Goal: Find specific page/section: Find specific page/section

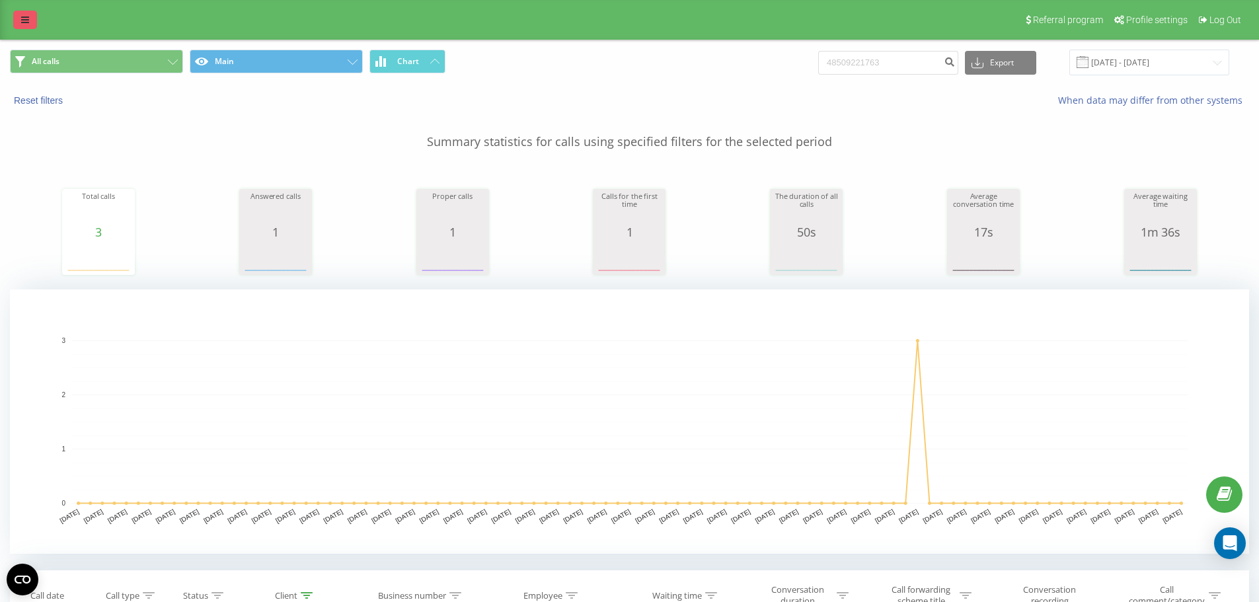
click at [28, 15] on link at bounding box center [25, 20] width 24 height 19
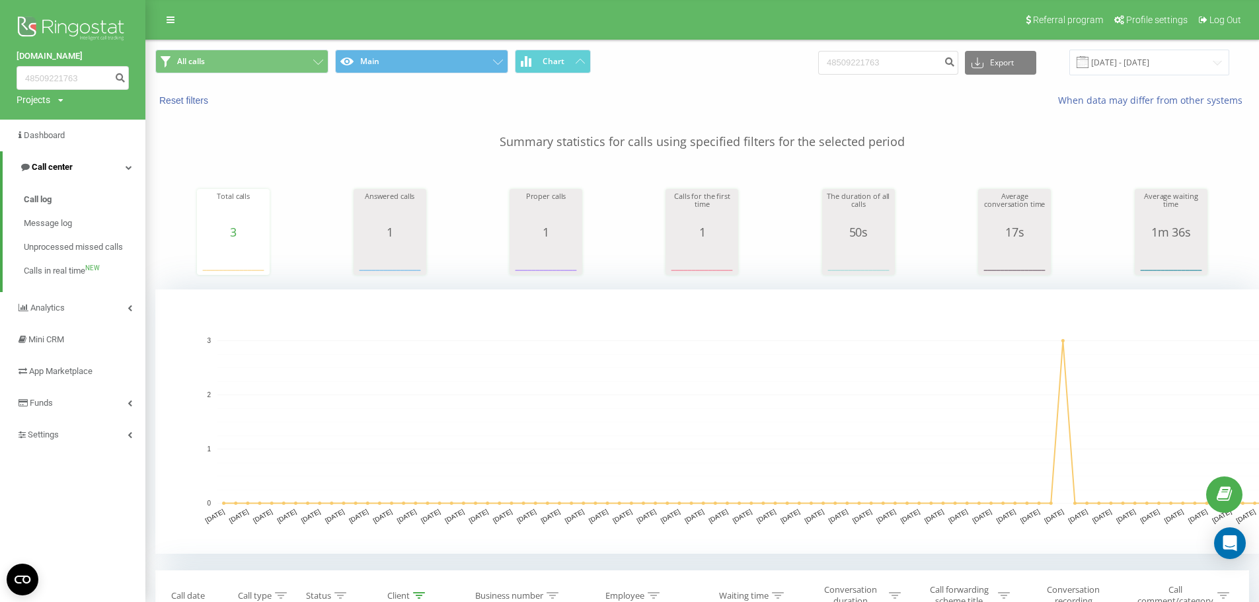
click at [63, 167] on span "Call center" at bounding box center [52, 167] width 41 height 10
click at [61, 169] on span "Call center" at bounding box center [49, 167] width 41 height 10
click at [65, 199] on link "Call log" at bounding box center [85, 200] width 122 height 24
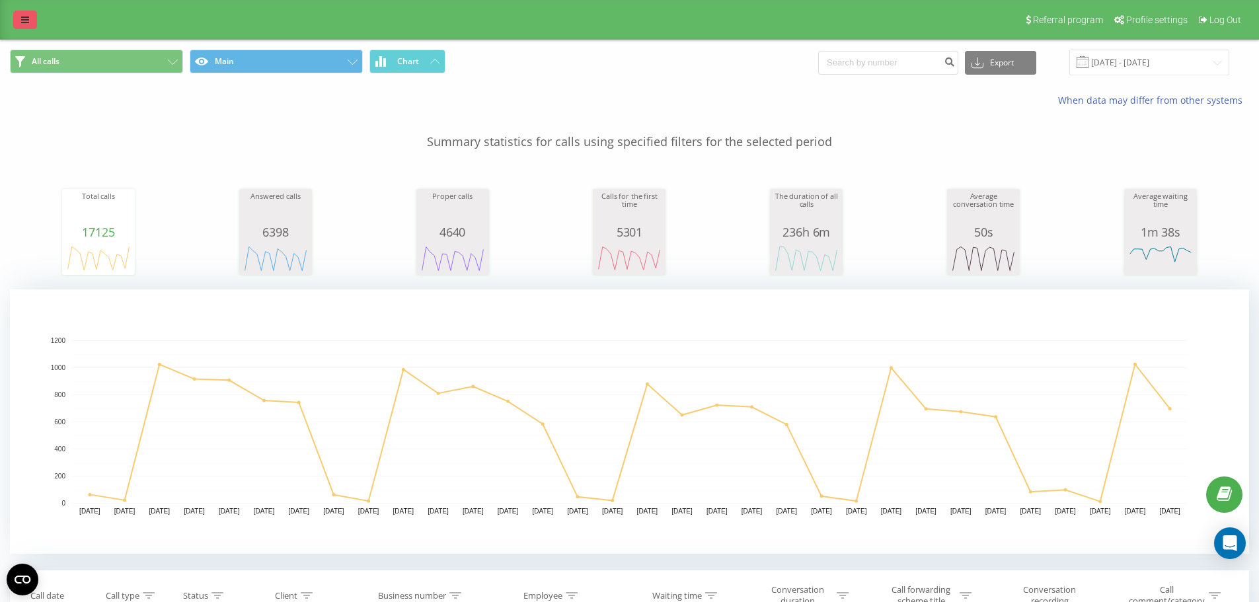
click at [27, 22] on icon at bounding box center [25, 19] width 8 height 9
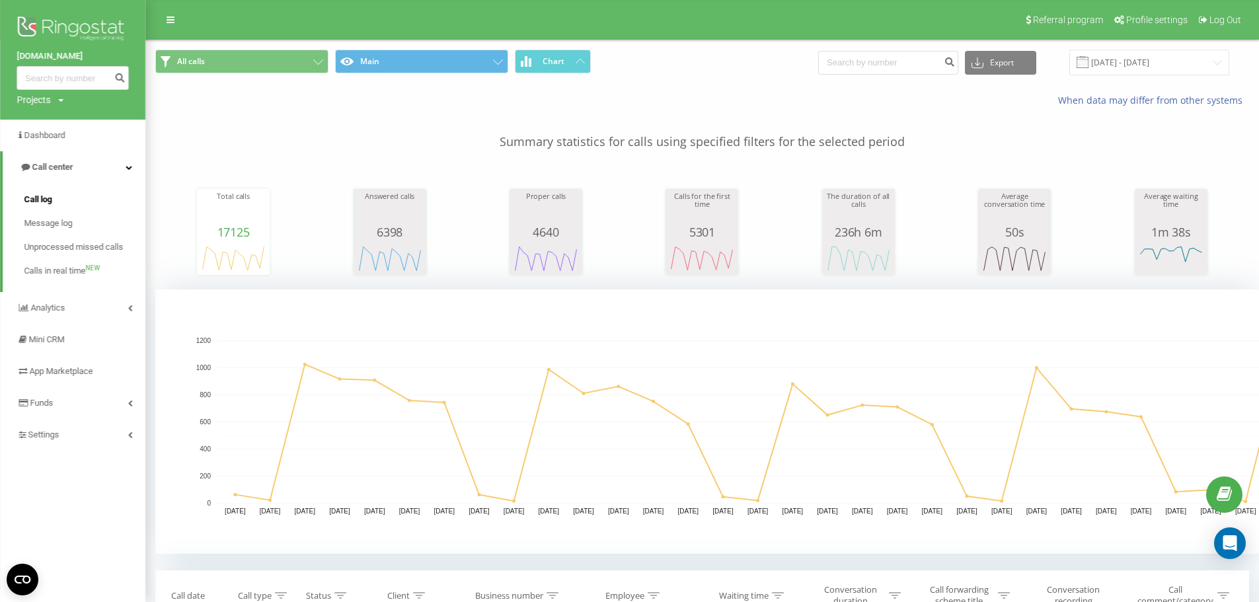
click at [47, 202] on span "Call log" at bounding box center [38, 199] width 28 height 13
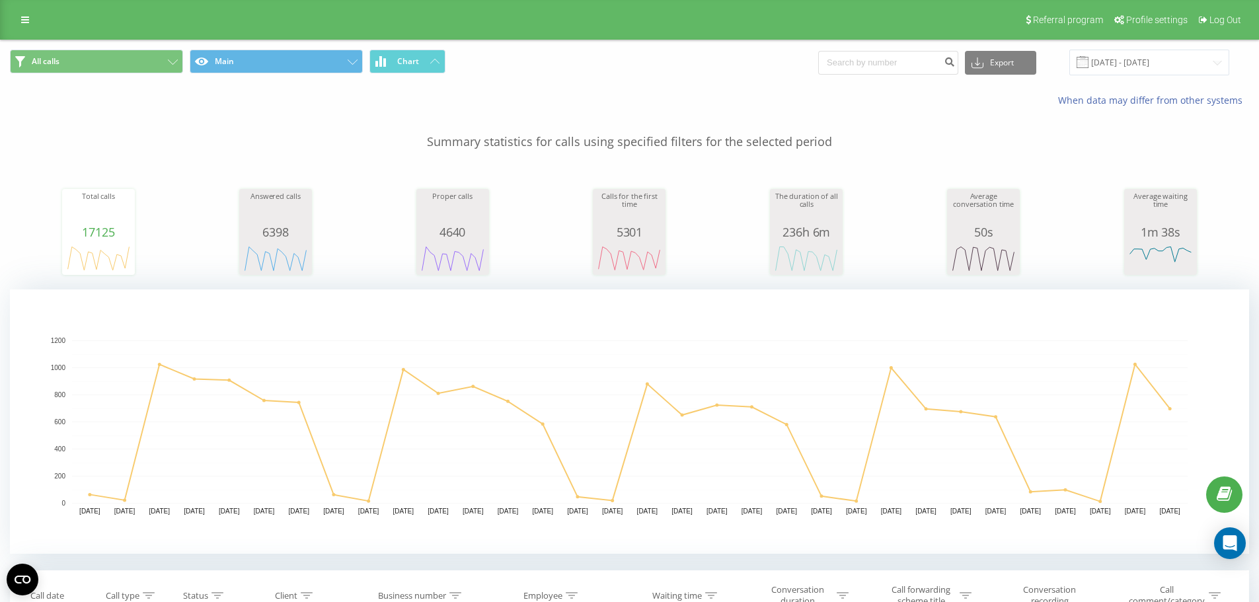
click at [12, 24] on div "Referral program Profile settings Log Out" at bounding box center [629, 20] width 1259 height 40
click at [24, 19] on icon at bounding box center [25, 19] width 8 height 9
